Goal: Task Accomplishment & Management: Manage account settings

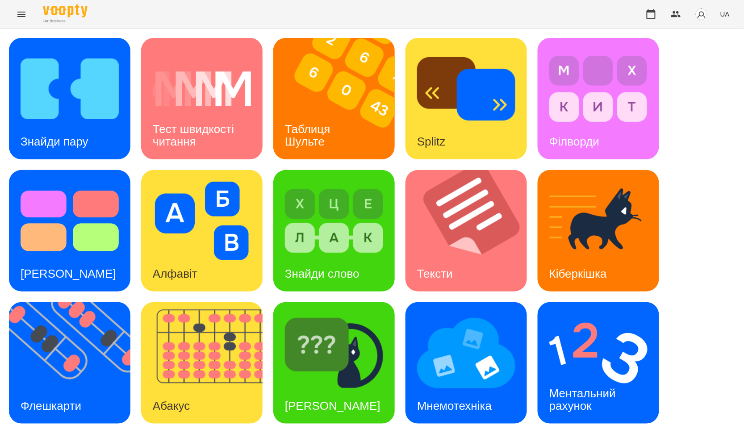
drag, startPoint x: 654, startPoint y: 17, endPoint x: 350, endPoint y: 22, distance: 303.7
click at [654, 17] on icon "button" at bounding box center [651, 14] width 11 height 11
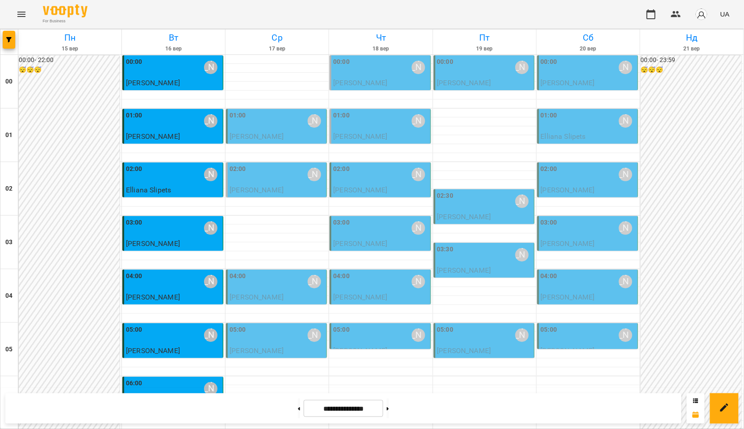
click at [266, 117] on div "01:00 [PERSON_NAME]" at bounding box center [277, 121] width 95 height 21
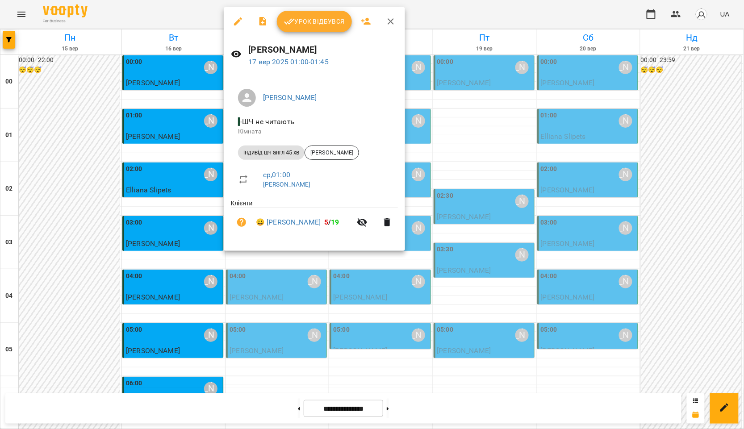
click at [113, 180] on div at bounding box center [372, 214] width 744 height 429
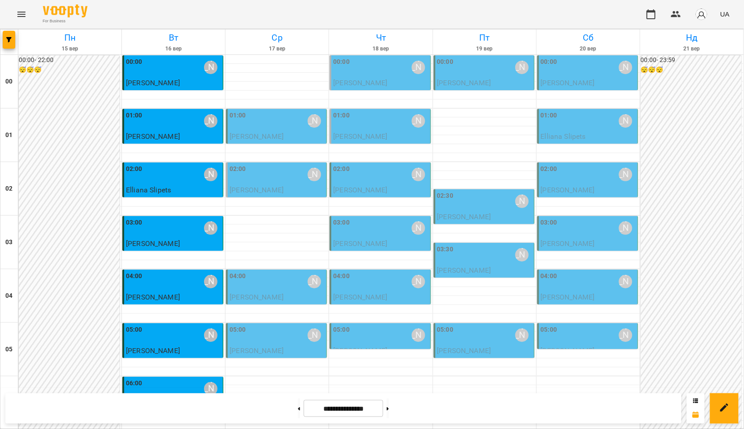
click at [286, 127] on div "01:00 Курбанова Софія" at bounding box center [277, 121] width 95 height 21
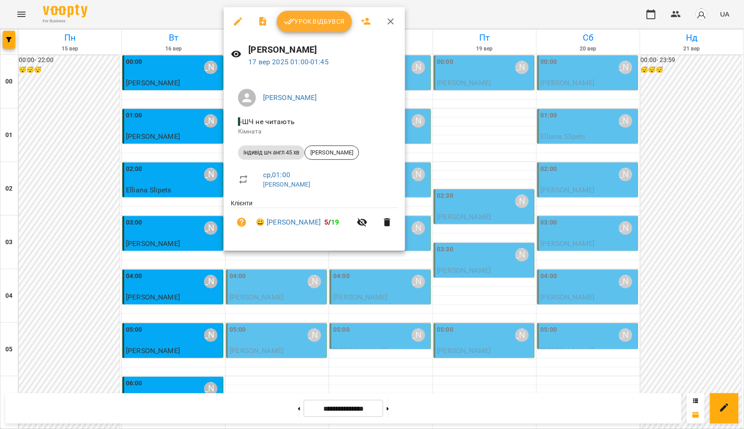
click at [105, 190] on div at bounding box center [372, 214] width 744 height 429
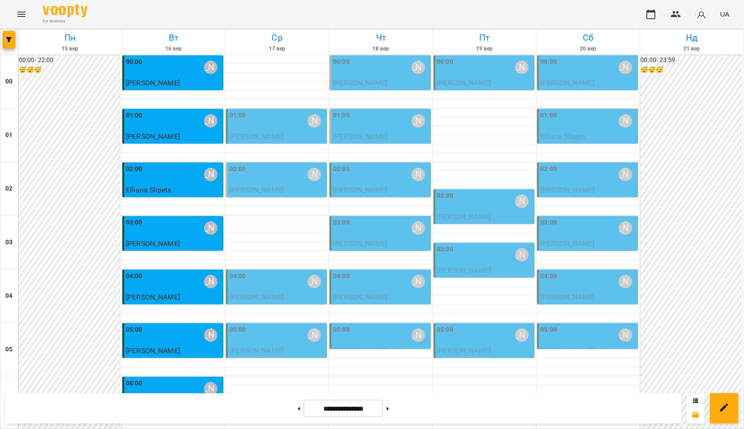
click at [293, 131] on p "Єва Устенко" at bounding box center [277, 136] width 95 height 11
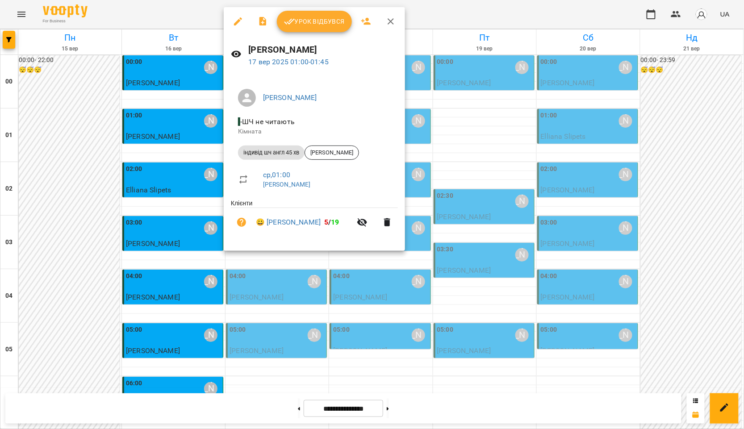
click at [65, 152] on div at bounding box center [372, 214] width 744 height 429
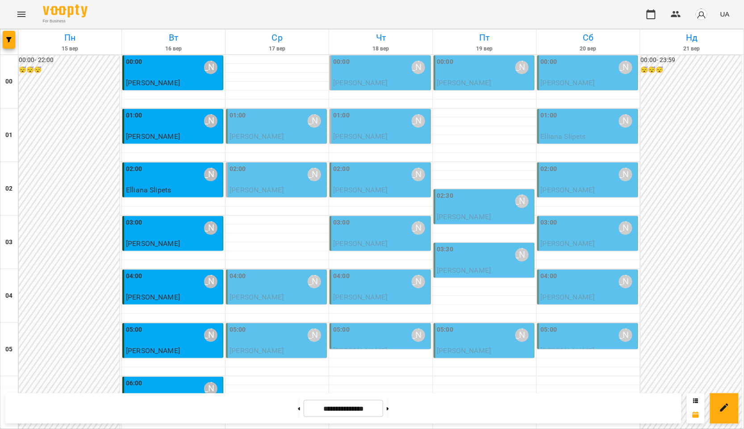
click at [311, 123] on div "Курбанова Софія" at bounding box center [314, 120] width 13 height 13
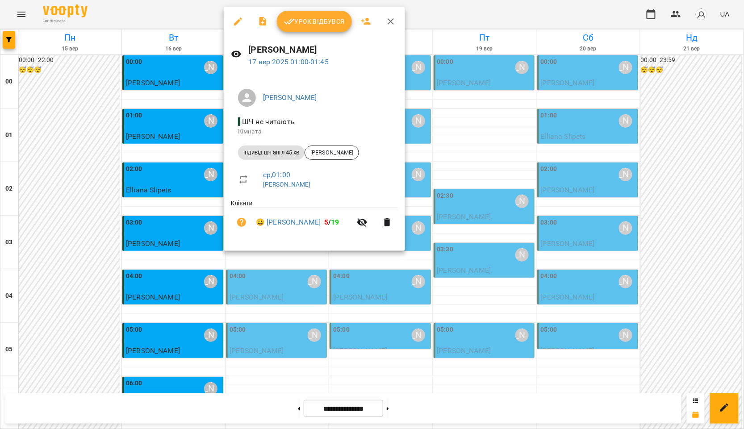
click at [394, 17] on icon "button" at bounding box center [390, 21] width 11 height 11
